Goal: Transaction & Acquisition: Purchase product/service

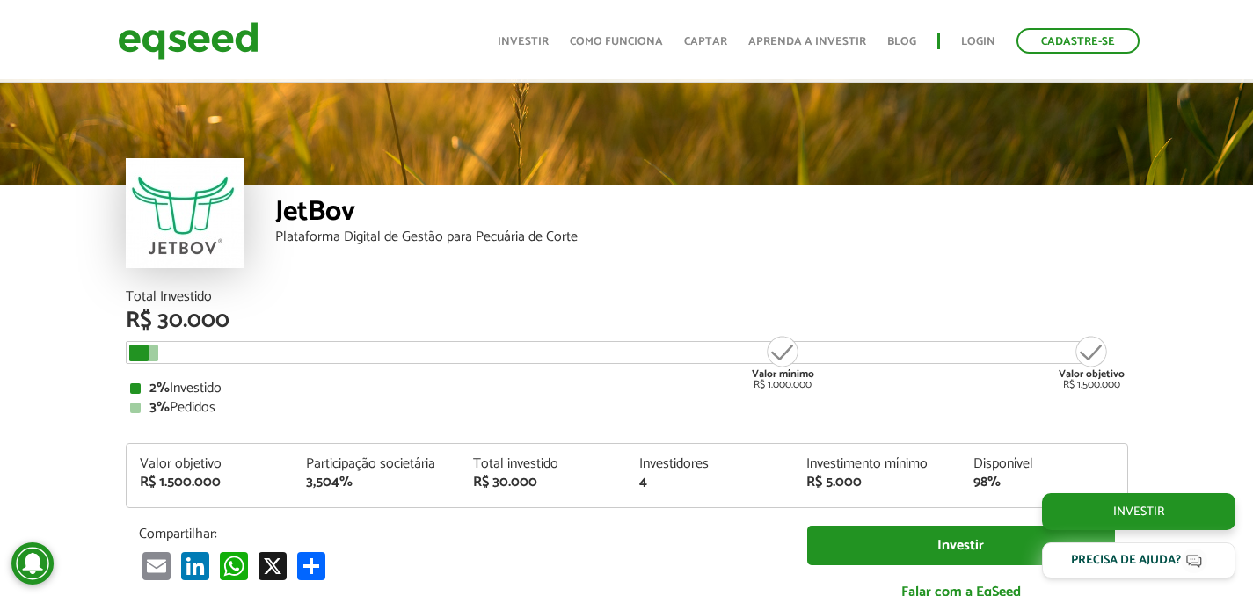
scroll to position [2072, 0]
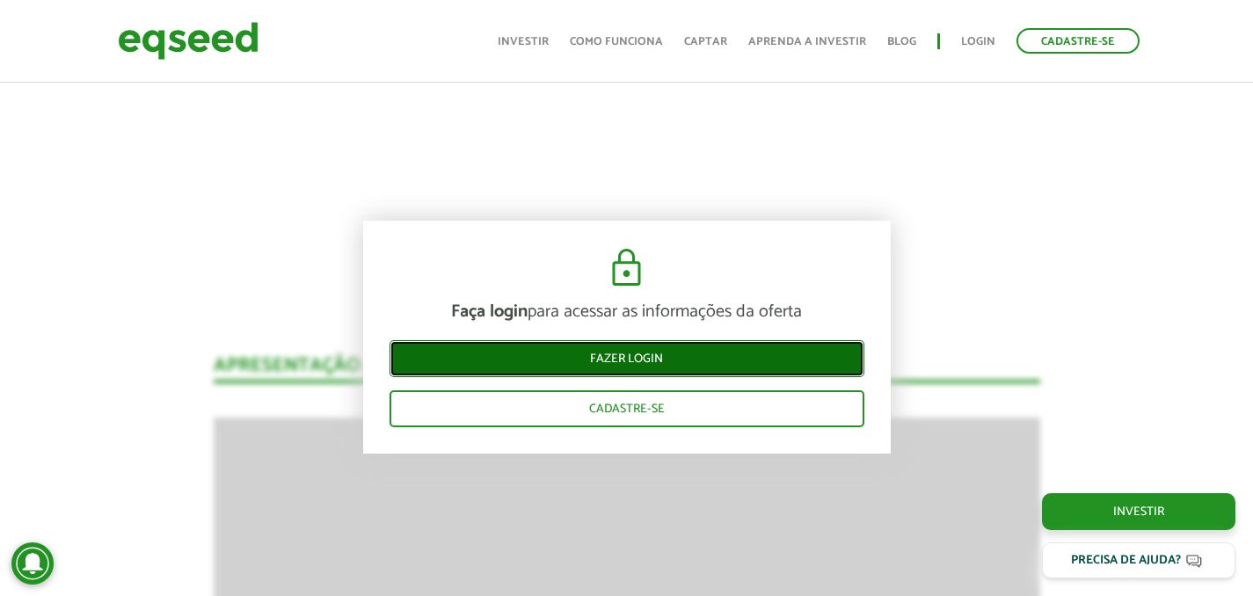
click at [620, 355] on link "Fazer login" at bounding box center [627, 358] width 475 height 37
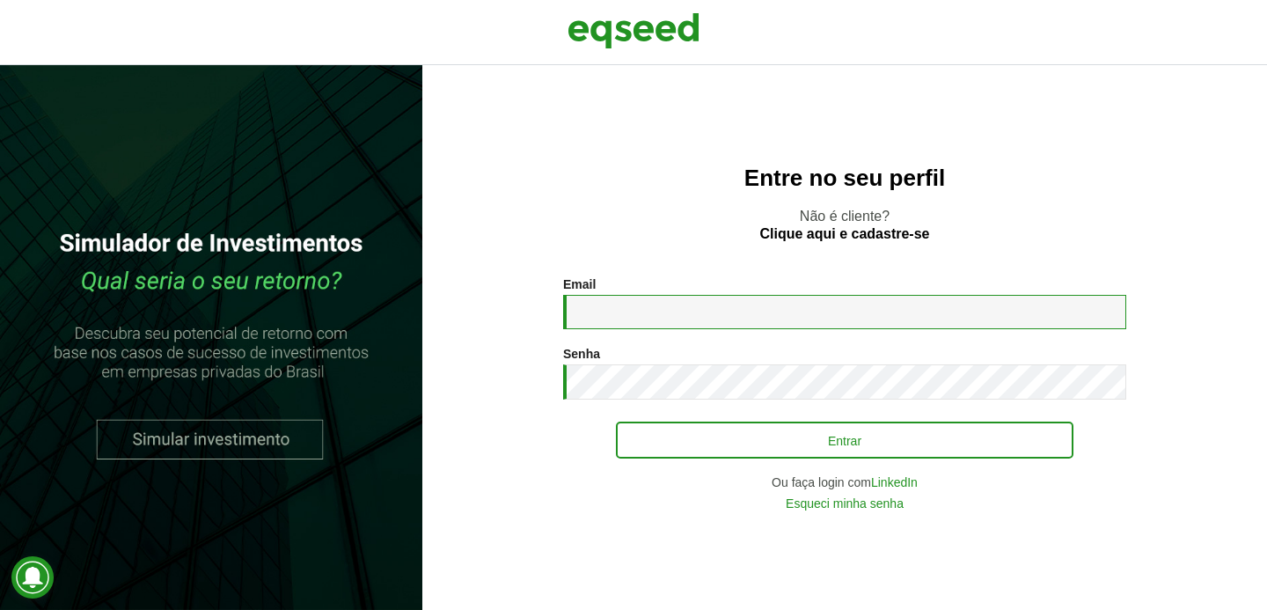
type input "**********"
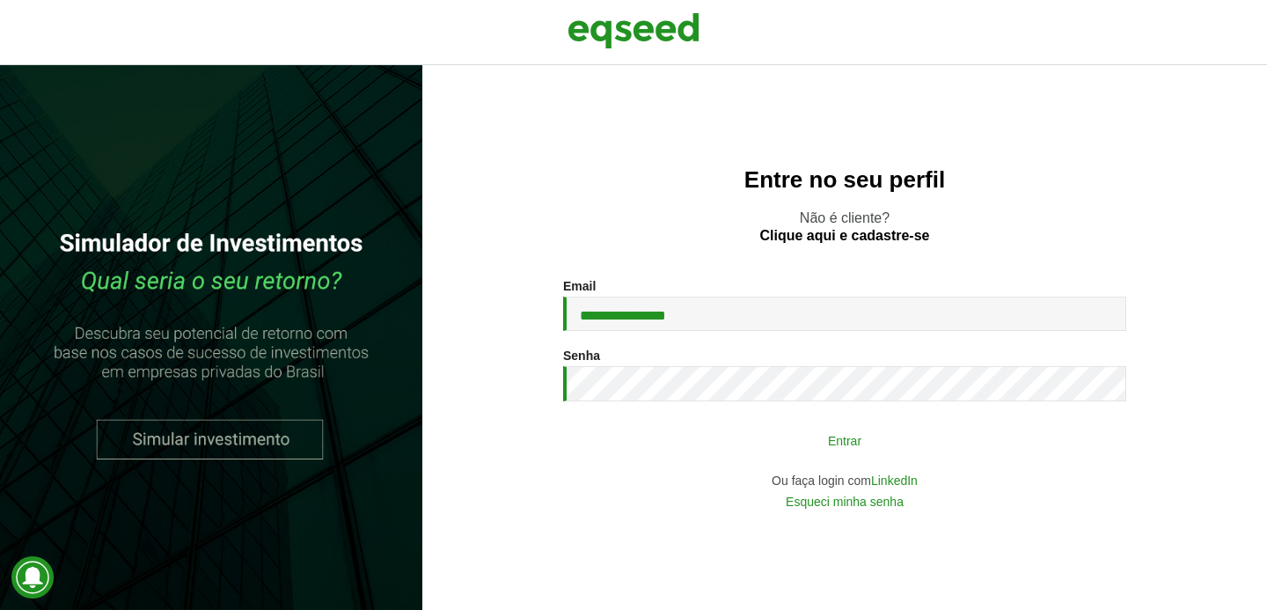
click at [692, 436] on button "Entrar" at bounding box center [844, 439] width 457 height 33
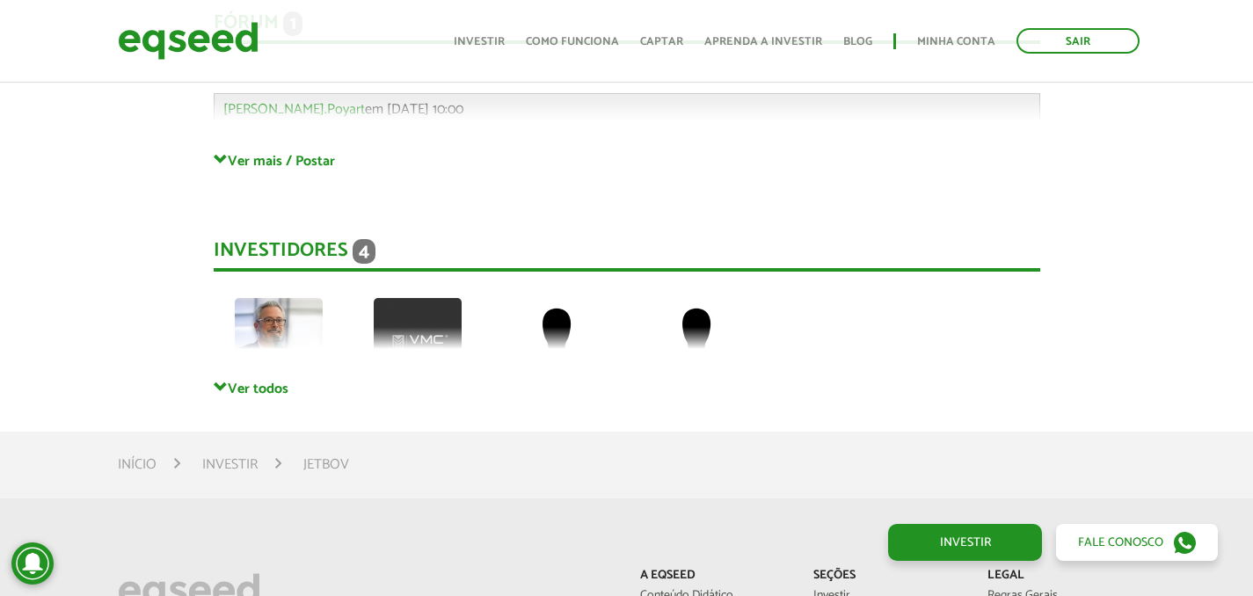
scroll to position [4894, 0]
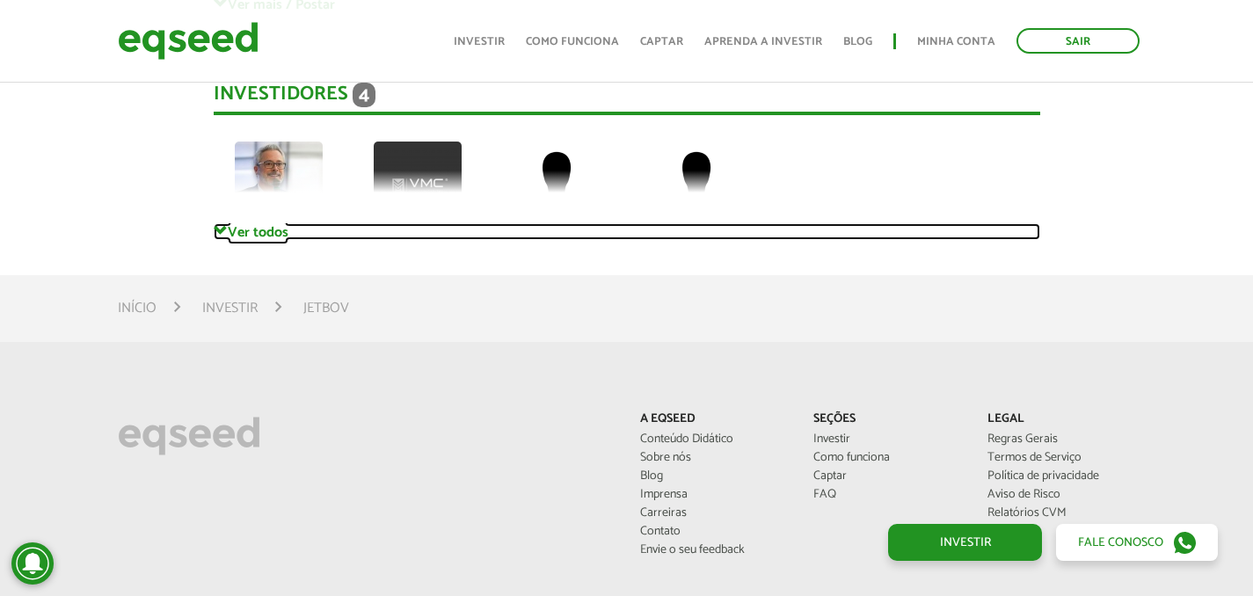
click at [240, 223] on link "Ver todos" at bounding box center [627, 231] width 827 height 17
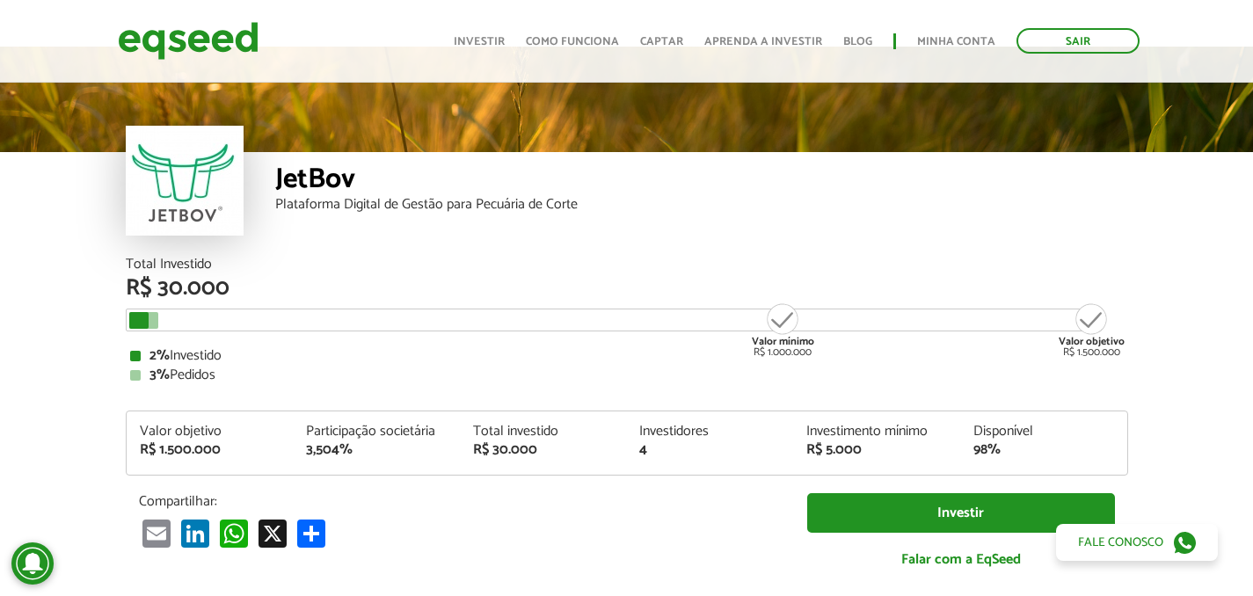
scroll to position [0, 0]
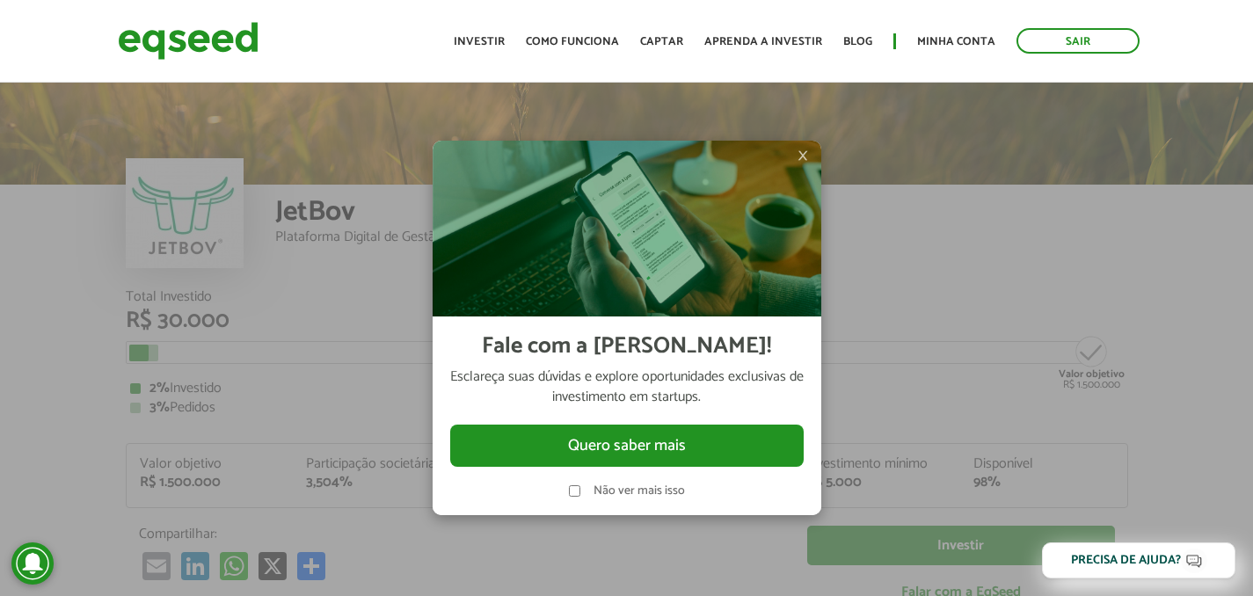
click at [808, 154] on img at bounding box center [627, 229] width 389 height 176
click at [800, 156] on span "×" at bounding box center [803, 155] width 11 height 21
